Goal: Task Accomplishment & Management: Complete application form

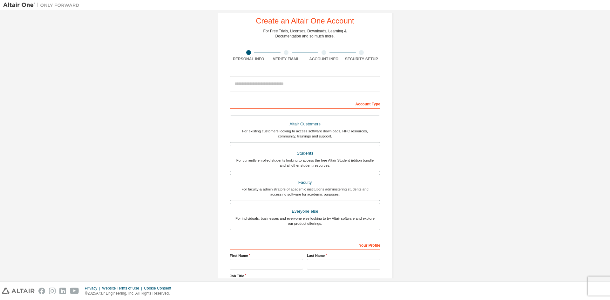
scroll to position [8, 0]
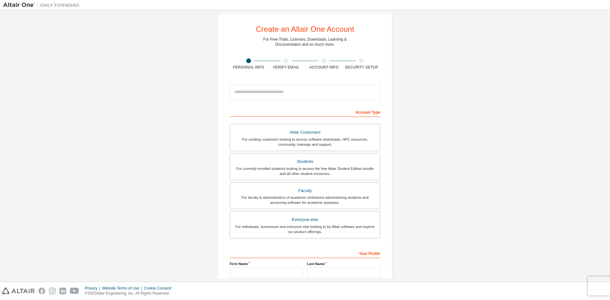
click at [306, 110] on div "Account Type" at bounding box center [305, 112] width 151 height 10
click at [307, 114] on div "Account Type" at bounding box center [305, 112] width 151 height 10
click at [360, 113] on div "Account Type" at bounding box center [305, 112] width 151 height 10
click at [338, 134] on div "Altair Customers" at bounding box center [305, 132] width 142 height 9
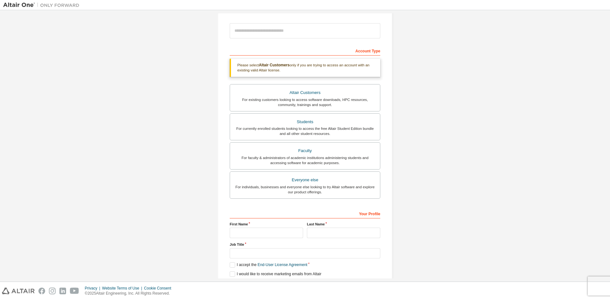
scroll to position [71, 0]
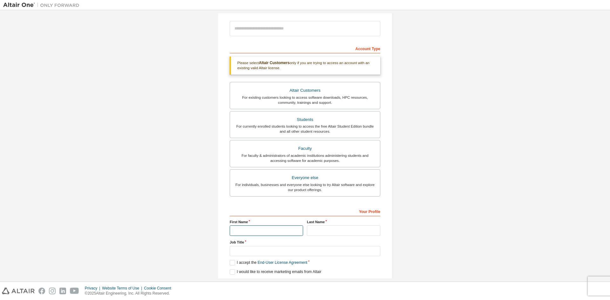
click at [257, 232] on input "text" at bounding box center [266, 231] width 73 height 10
type input "******"
click at [320, 231] on input "text" at bounding box center [343, 231] width 73 height 10
type input "******"
click at [271, 250] on input "text" at bounding box center [305, 251] width 151 height 10
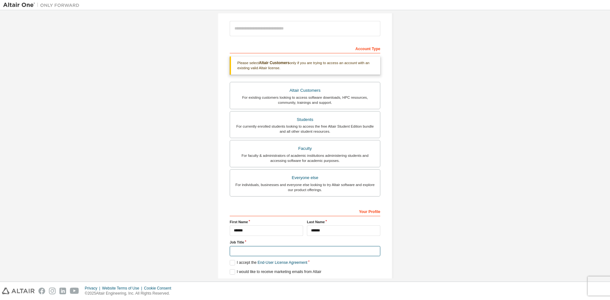
type input "**********"
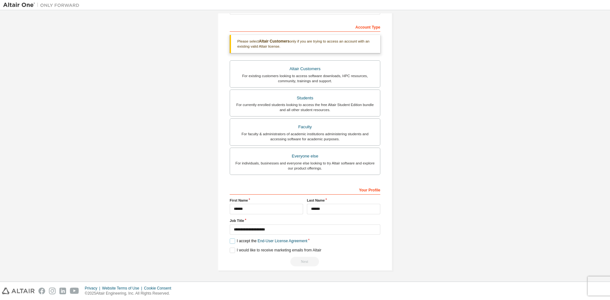
click at [232, 242] on label "I accept the End-User License Agreement" at bounding box center [269, 241] width 78 height 5
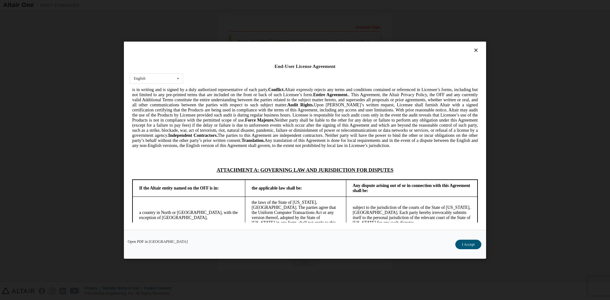
scroll to position [1607, 0]
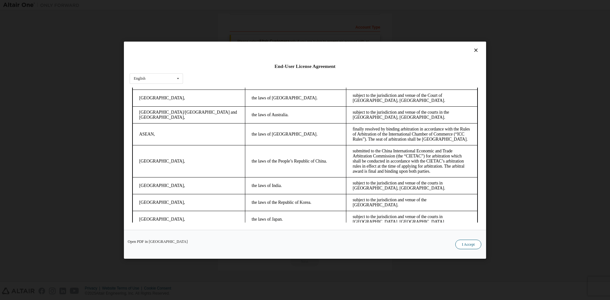
click at [469, 240] on button "I Accept" at bounding box center [469, 245] width 26 height 10
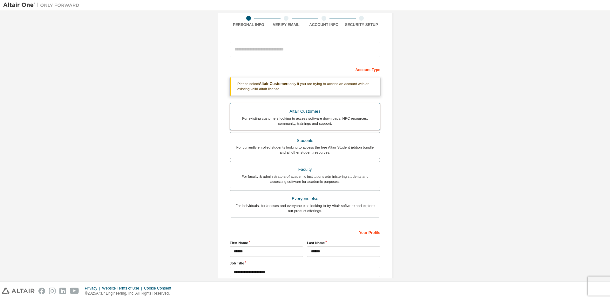
scroll to position [61, 0]
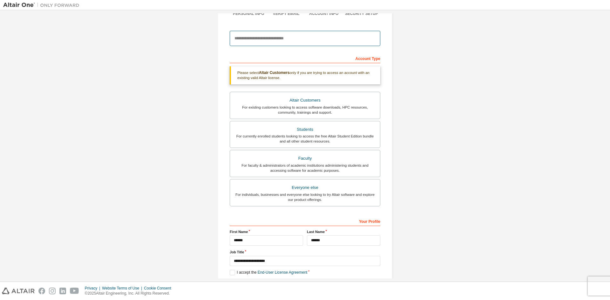
click at [274, 41] on input "email" at bounding box center [305, 38] width 151 height 15
type input "**********"
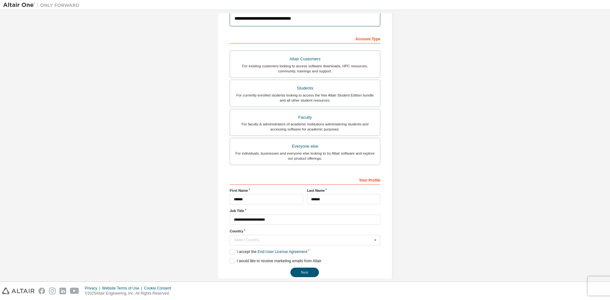
scroll to position [92, 0]
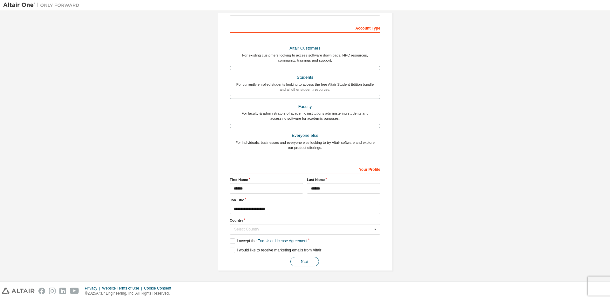
click at [305, 262] on button "Next" at bounding box center [305, 262] width 29 height 10
click at [306, 171] on div "Your Profile" at bounding box center [305, 169] width 151 height 10
click at [366, 169] on div "Your Profile" at bounding box center [305, 169] width 151 height 10
click at [330, 228] on div "Select Country" at bounding box center [303, 230] width 138 height 4
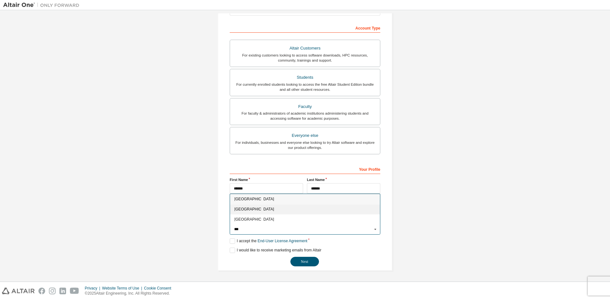
type input "***"
click at [305, 212] on div "[GEOGRAPHIC_DATA]" at bounding box center [305, 209] width 150 height 10
type input "***"
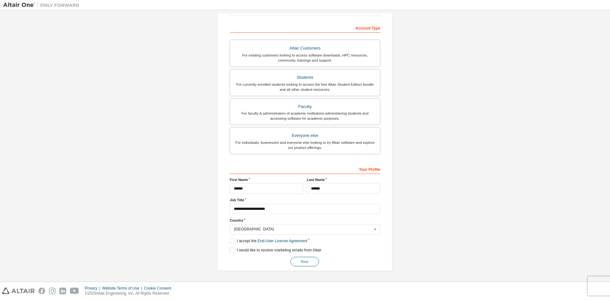
click at [303, 264] on button "Next" at bounding box center [305, 262] width 29 height 10
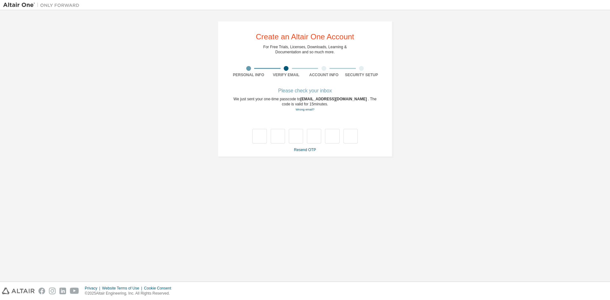
scroll to position [0, 0]
click at [298, 151] on link "Resend OTP" at bounding box center [305, 150] width 22 height 4
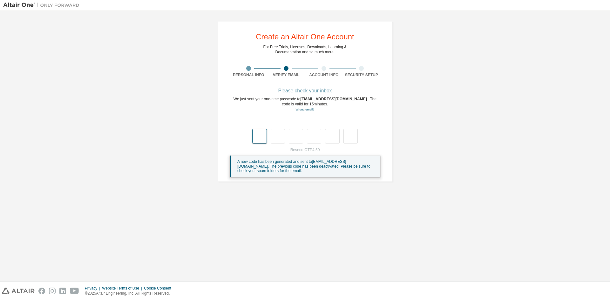
click at [263, 138] on input "text" at bounding box center [259, 136] width 14 height 15
type input "*"
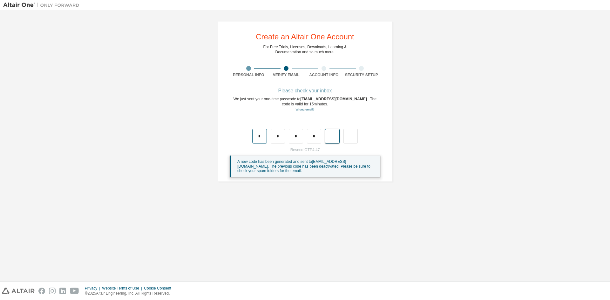
type input "*"
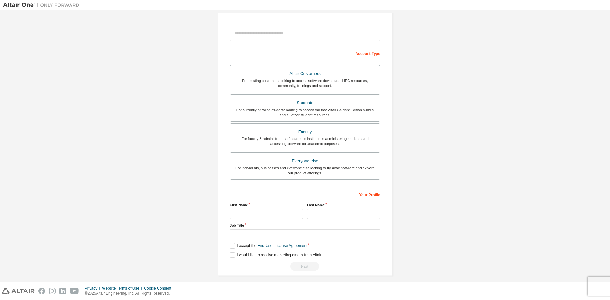
scroll to position [71, 0]
